Goal: Task Accomplishment & Management: Complete application form

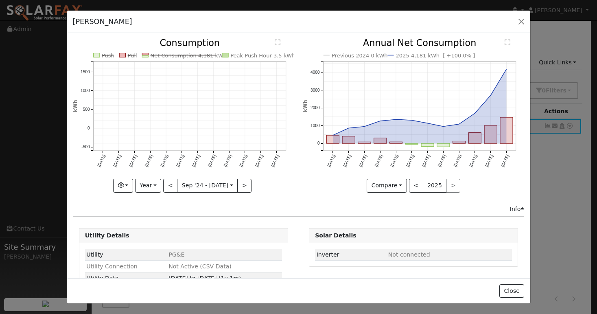
click at [519, 26] on button "button" at bounding box center [521, 21] width 11 height 11
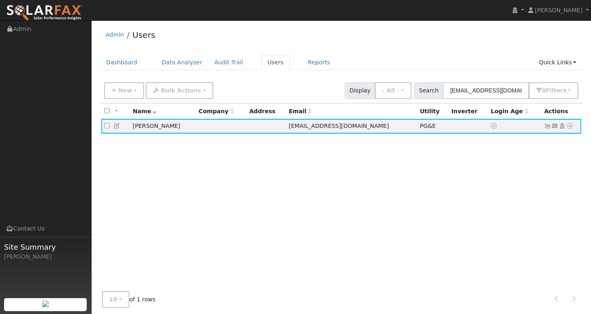
click at [522, 20] on nav "[PERSON_NAME] [PERSON_NAME] Profile My Company Help Center Terms Of Service See…" at bounding box center [295, 10] width 591 height 21
click at [135, 91] on button "New" at bounding box center [124, 90] width 40 height 17
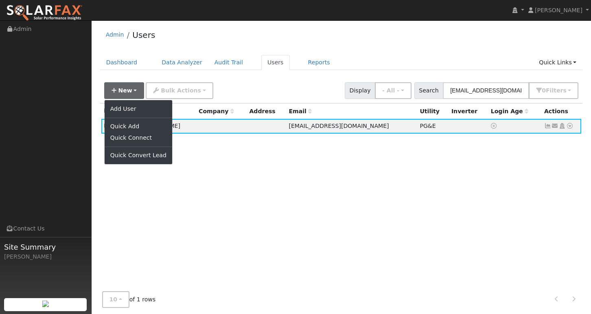
click at [130, 108] on link "Add User" at bounding box center [139, 108] width 68 height 11
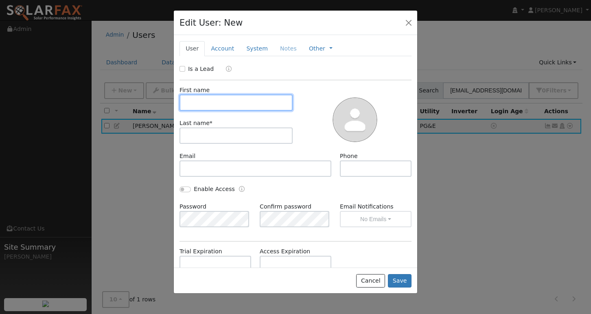
click at [213, 99] on input "text" at bounding box center [236, 102] width 113 height 16
type input "O"
type input "[PERSON_NAME]"
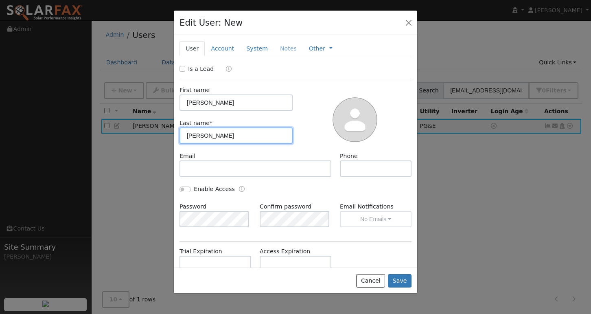
type input "[PERSON_NAME]"
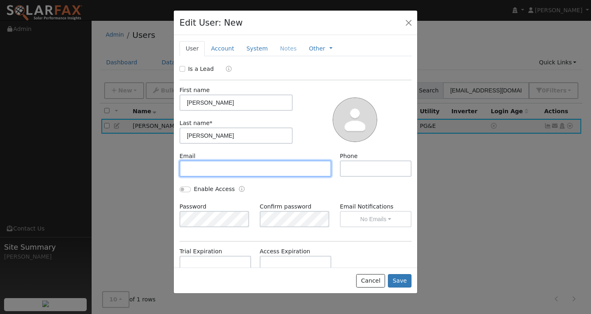
click at [217, 165] on input "text" at bounding box center [256, 168] width 152 height 16
paste input "[EMAIL_ADDRESS][DOMAIN_NAME]"
type input "[EMAIL_ADDRESS][DOMAIN_NAME]"
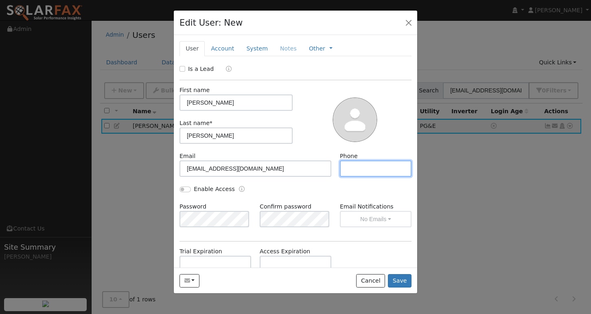
click at [374, 167] on input "text" at bounding box center [376, 168] width 72 height 16
paste input "[PHONE_NUMBER]"
type input "[PHONE_NUMBER]"
click at [406, 281] on button "Save" at bounding box center [400, 281] width 24 height 14
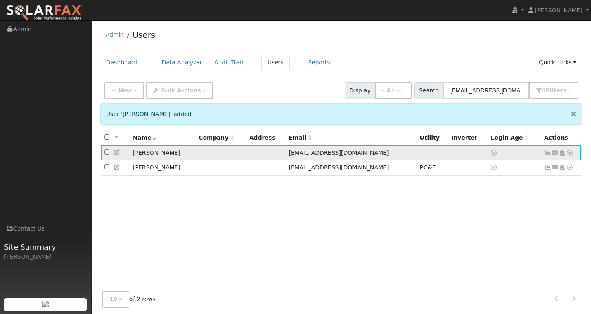
click at [569, 154] on icon at bounding box center [570, 153] width 7 height 6
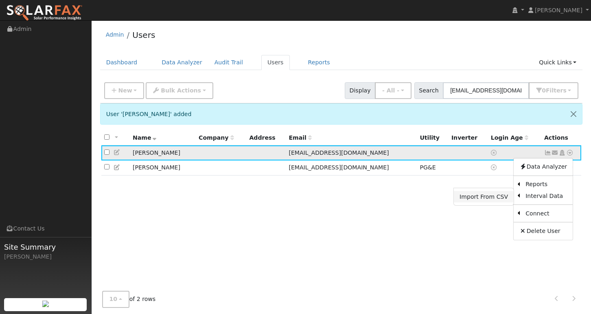
click at [487, 199] on link "Import From CSV" at bounding box center [484, 196] width 60 height 11
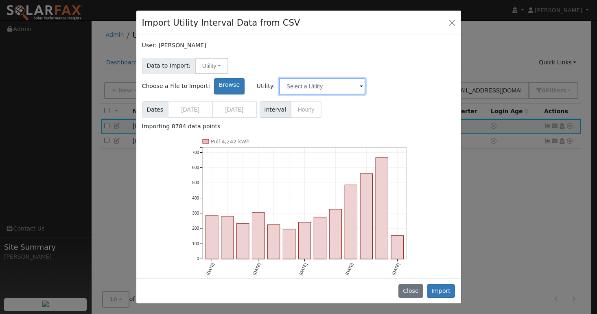
click at [366, 78] on input "text" at bounding box center [322, 86] width 86 height 16
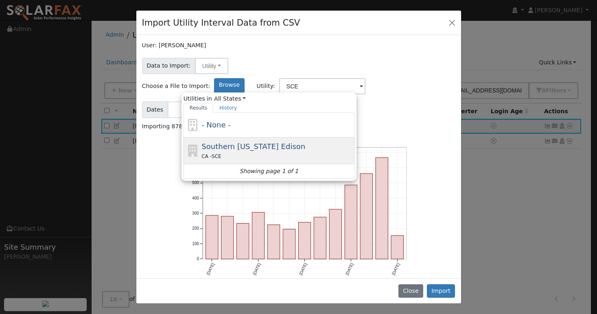
click at [353, 141] on div "Southern [US_STATE] Edison CA - SCE" at bounding box center [277, 151] width 151 height 20
type input "Southern [US_STATE] Edison"
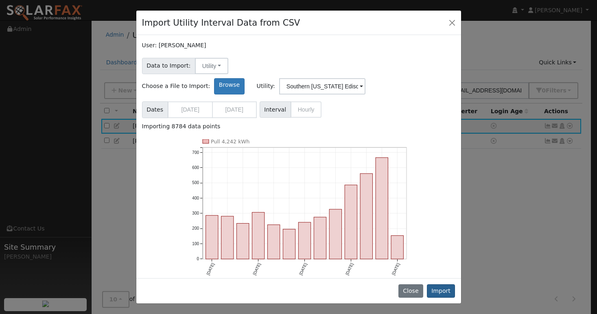
click at [445, 293] on button "Import" at bounding box center [441, 291] width 29 height 14
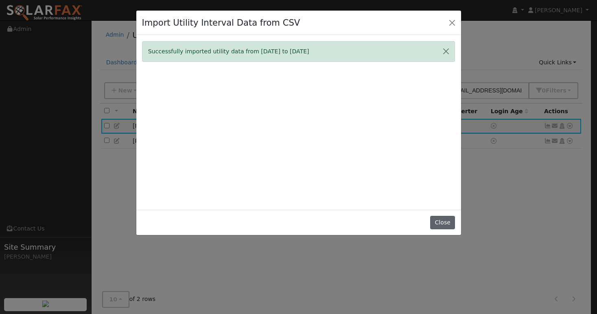
click at [442, 229] on button "Close" at bounding box center [442, 223] width 25 height 14
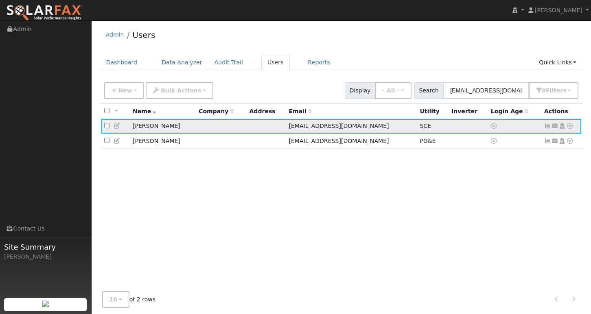
click at [544, 127] on td "Send Email... Copy a Link Reset Password Open Access Data Analyzer Reports Scen…" at bounding box center [562, 126] width 40 height 15
click at [546, 126] on icon at bounding box center [548, 126] width 7 height 6
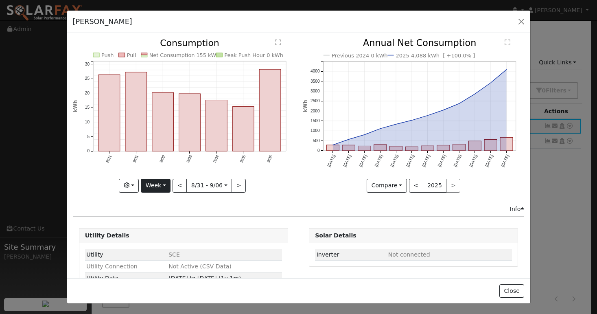
click at [154, 182] on button "Week" at bounding box center [156, 186] width 30 height 14
click at [160, 235] on link "Year" at bounding box center [169, 236] width 57 height 11
type input "[DATE]"
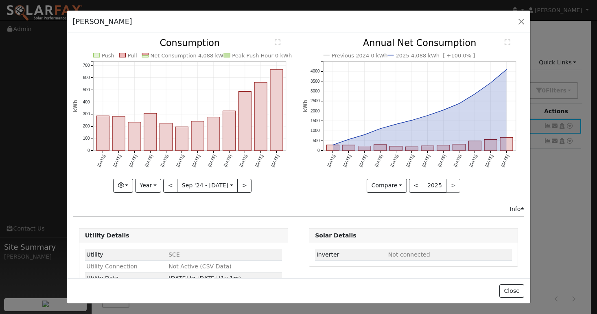
copy text "4,088 kWh"
drag, startPoint x: 190, startPoint y: 53, endPoint x: 215, endPoint y: 55, distance: 25.3
click at [215, 55] on text "Net Consumption 4,088 kWh" at bounding box center [188, 56] width 77 height 6
